Goal: Information Seeking & Learning: Learn about a topic

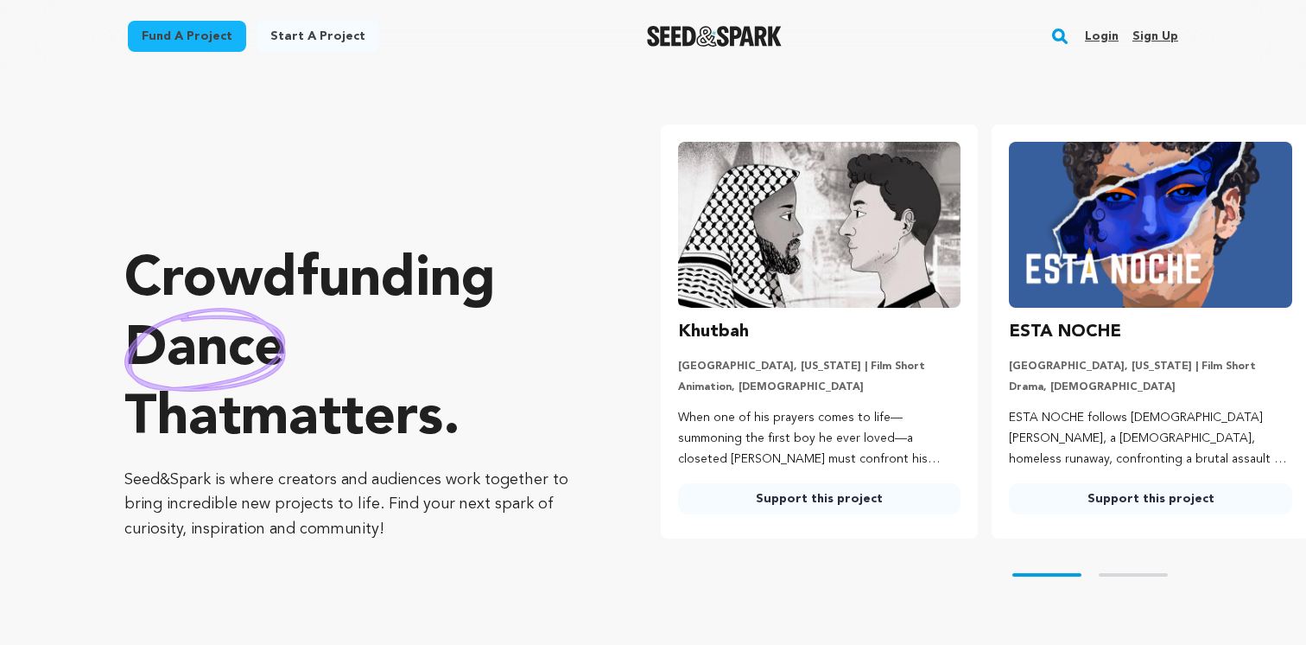
click at [1110, 353] on div "ESTA NOCHE Los Angeles, California | Film Short Drama, LGBTQ ESTA NOCHE follows…" at bounding box center [1150, 416] width 283 height 196
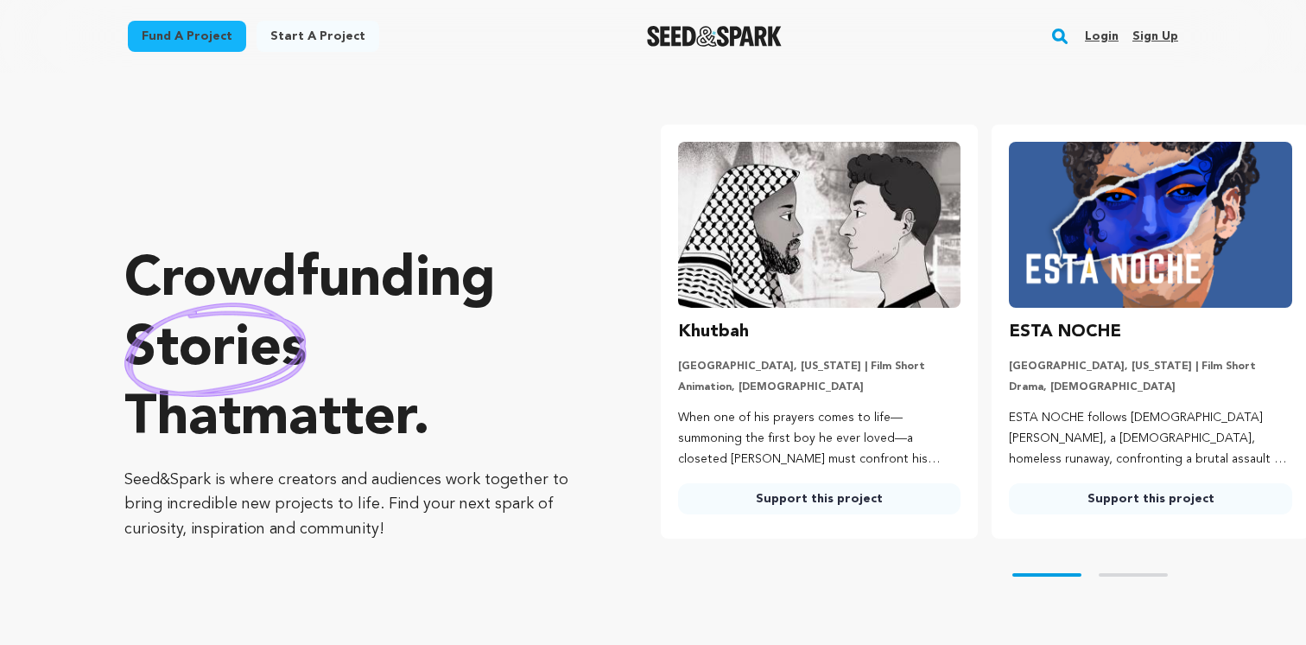
click at [467, 574] on div "Crowdfunding stories that matter . Seed&Spark is where creators and audiences w…" at bounding box center [357, 393] width 467 height 573
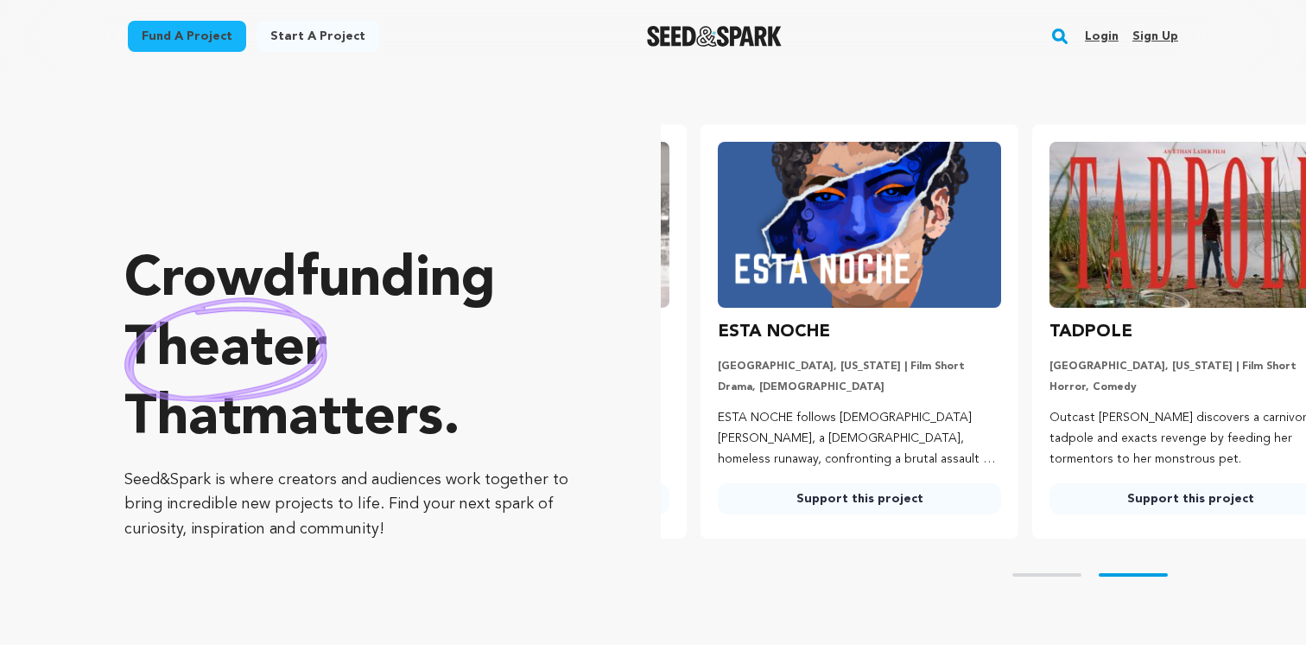
scroll to position [0, 345]
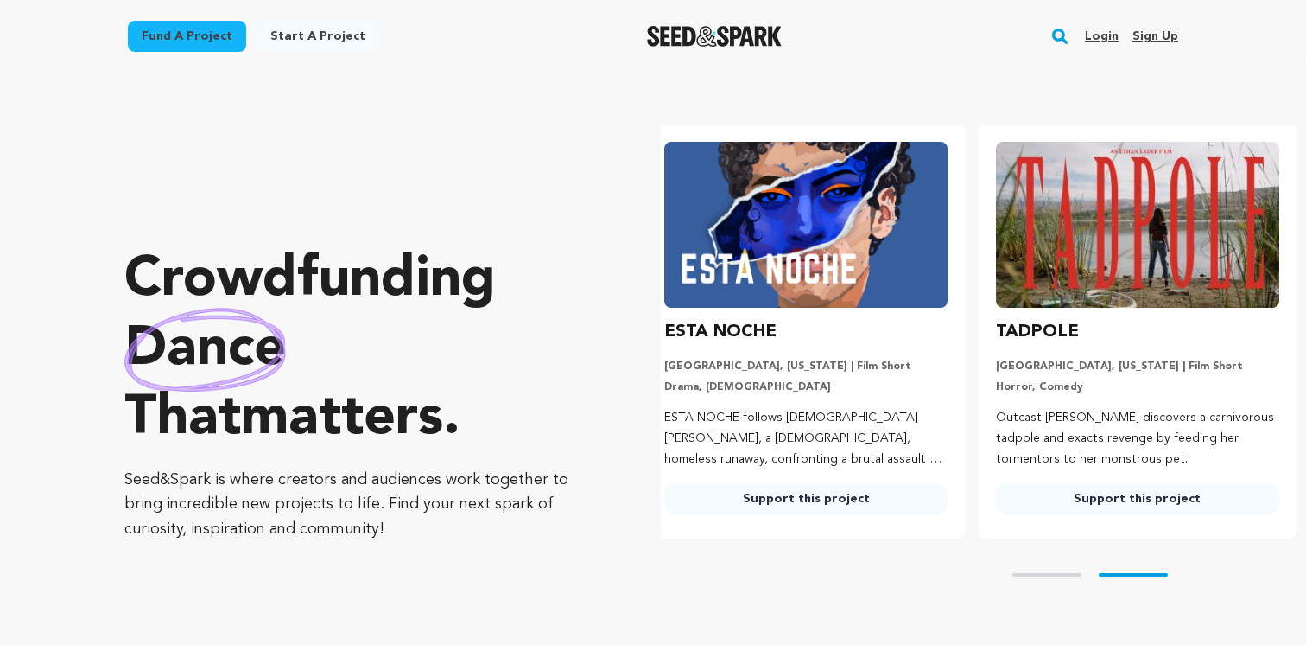
click at [1057, 38] on rect "button" at bounding box center [1060, 36] width 21 height 21
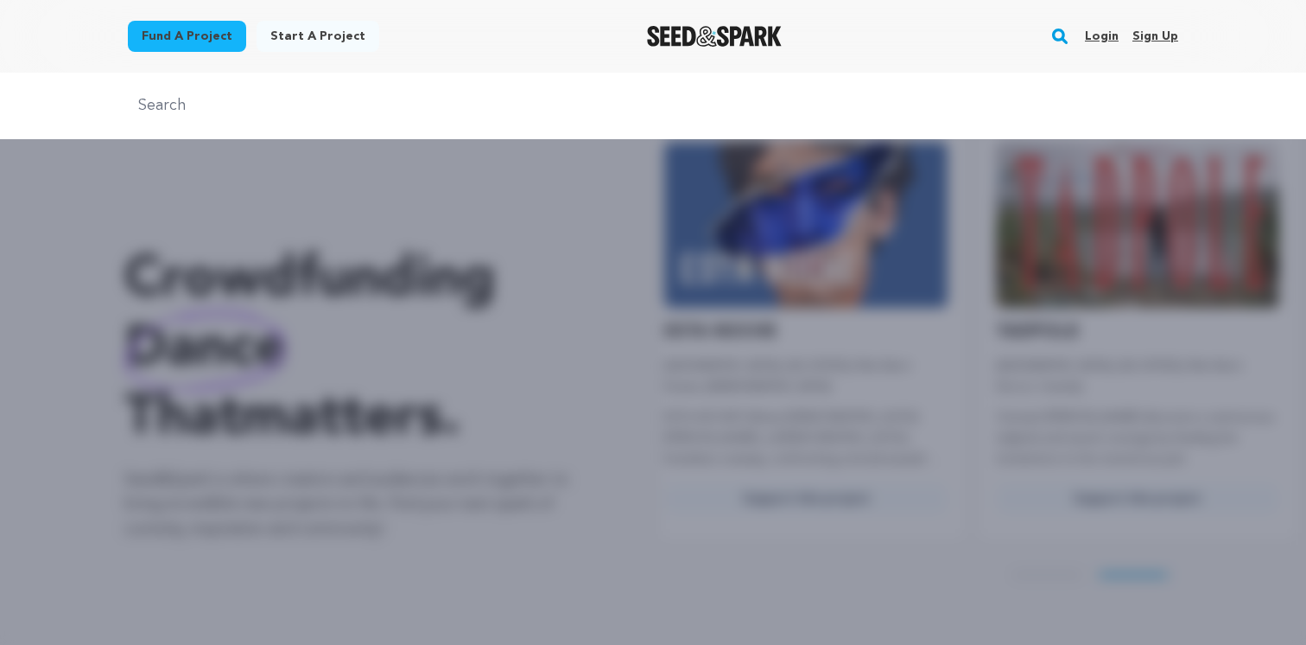
type input "arable"
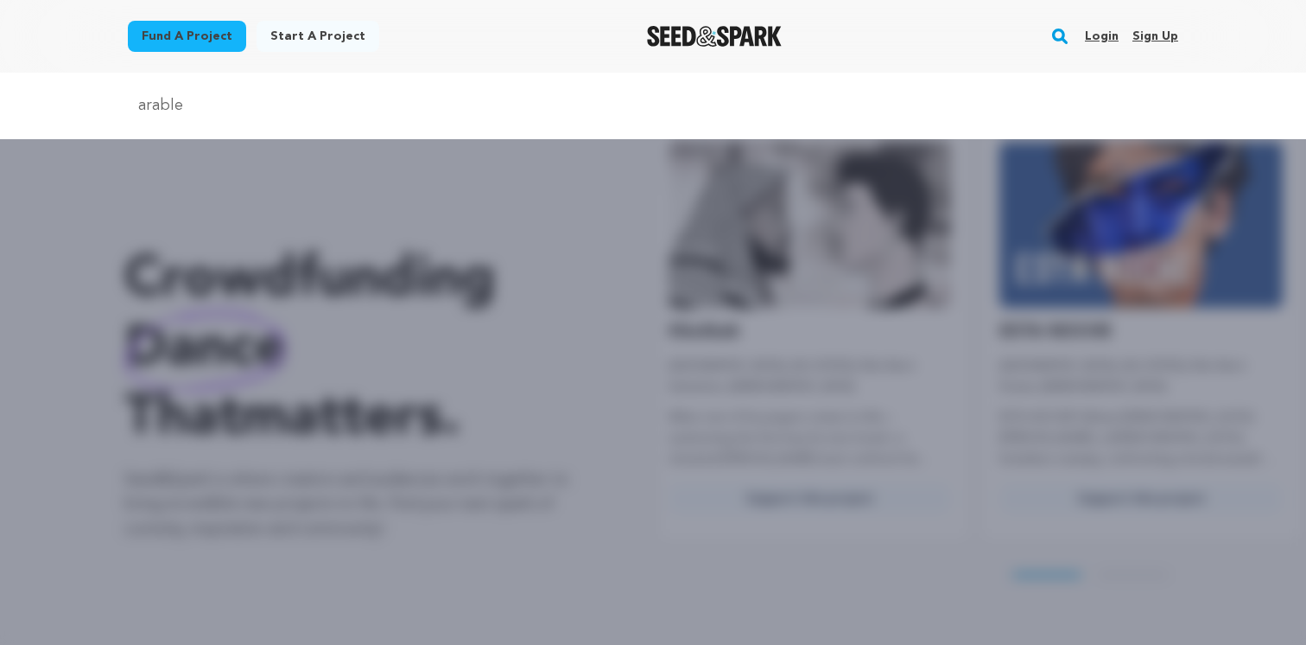
scroll to position [0, 0]
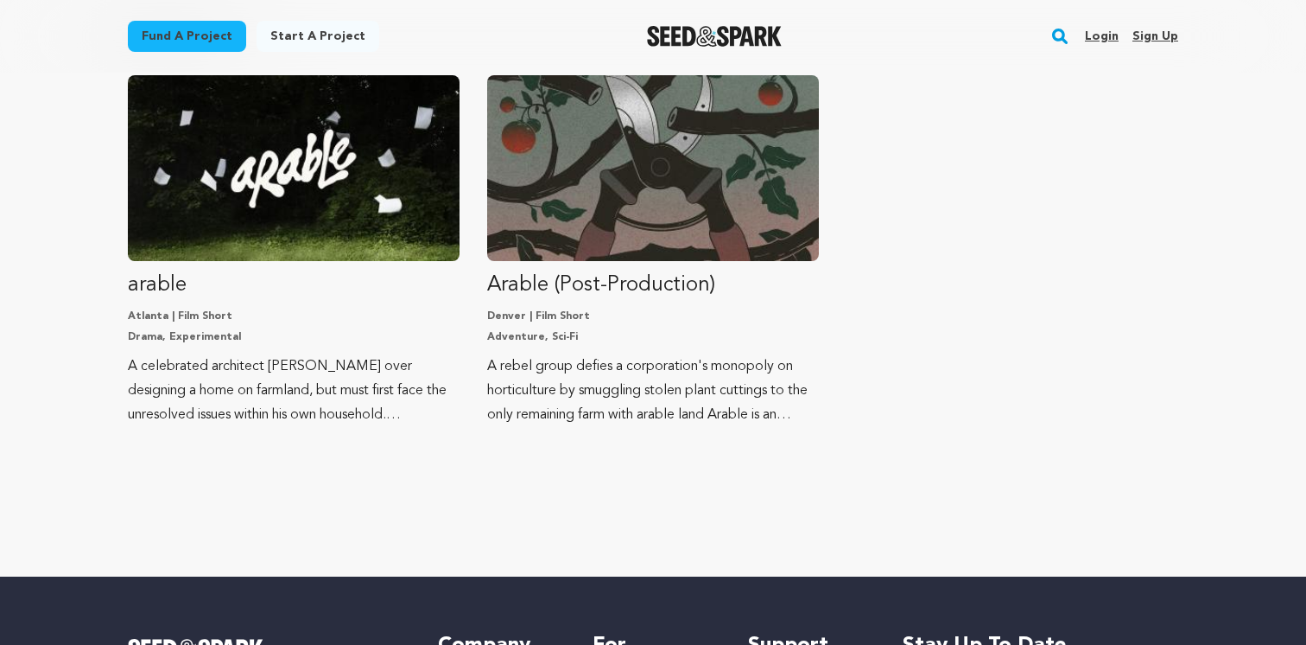
scroll to position [202, 0]
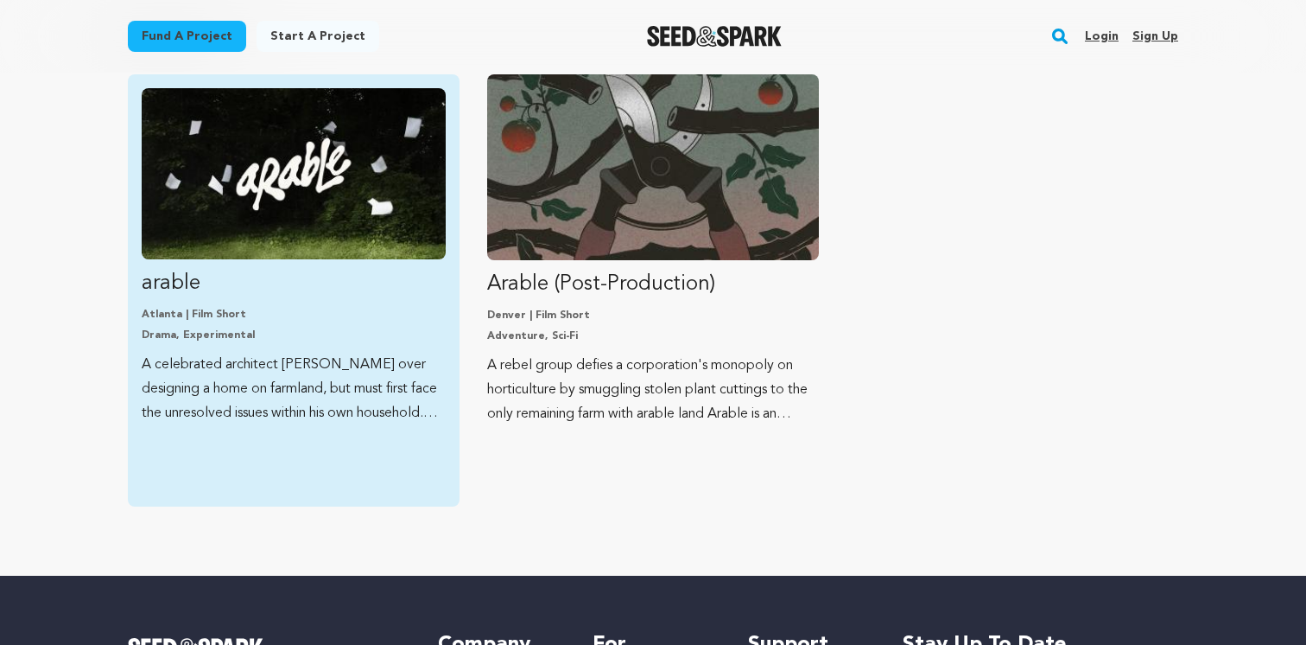
click at [343, 194] on img "Fund arable" at bounding box center [294, 173] width 304 height 171
